Goal: Task Accomplishment & Management: Manage account settings

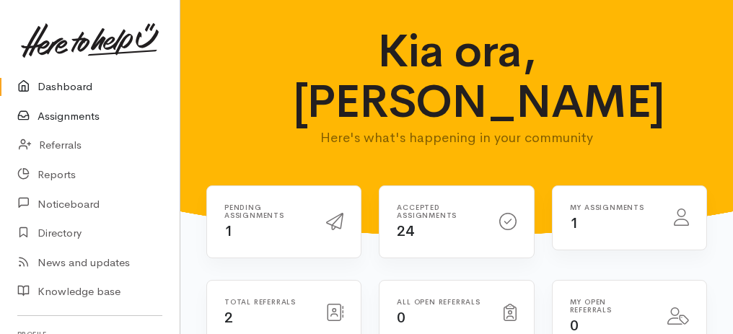
click at [75, 119] on link "Assignments" at bounding box center [90, 117] width 180 height 30
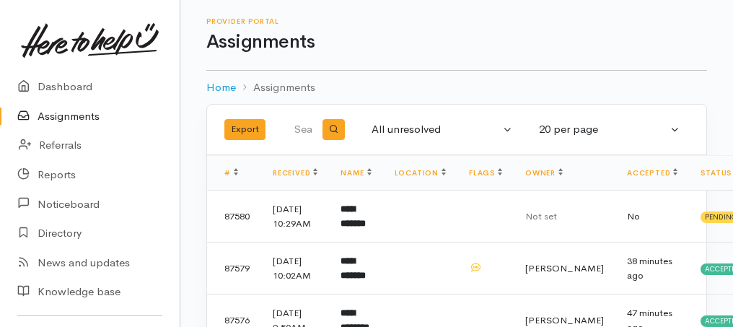
click at [48, 118] on link "Assignments" at bounding box center [90, 117] width 180 height 30
